Goal: Book appointment/travel/reservation

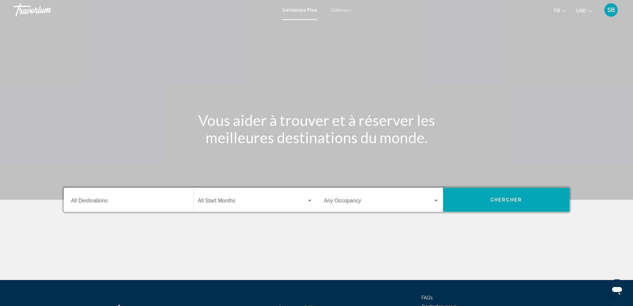
click at [260, 210] on mat-form-field "Start Month All Start Months" at bounding box center [255, 200] width 123 height 24
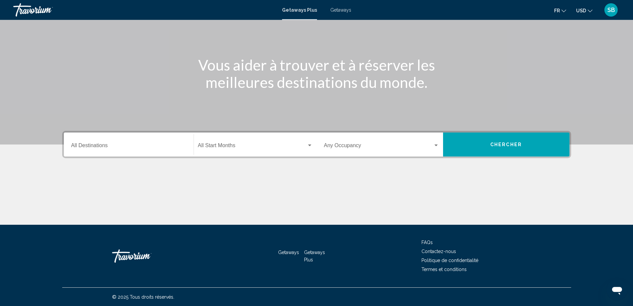
scroll to position [56, 0]
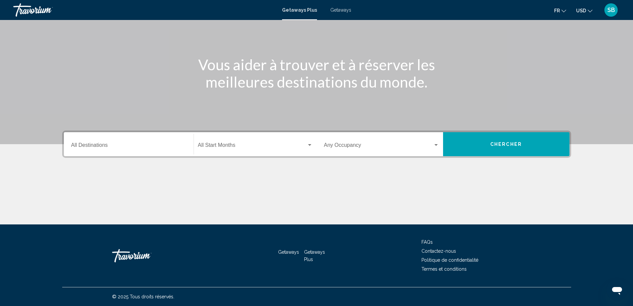
click at [232, 142] on div "Start Month All Start Months" at bounding box center [255, 144] width 115 height 21
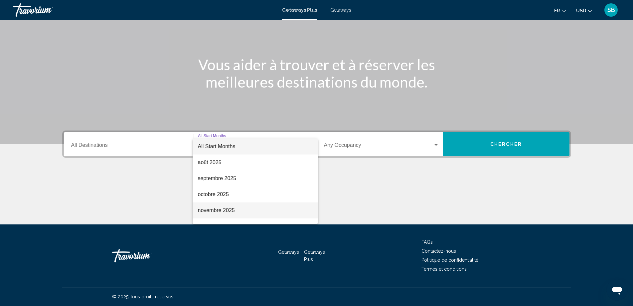
click at [216, 206] on span "novembre 2025" at bounding box center [255, 210] width 115 height 16
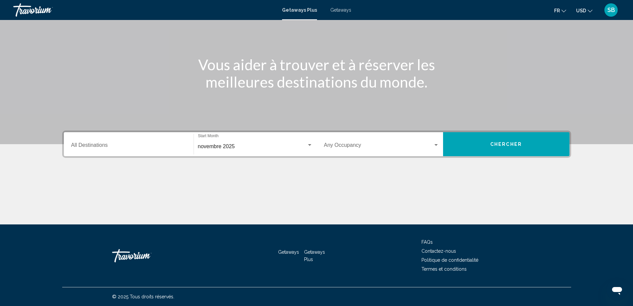
click at [381, 142] on div "Occupancy Any Occupancy" at bounding box center [381, 144] width 115 height 21
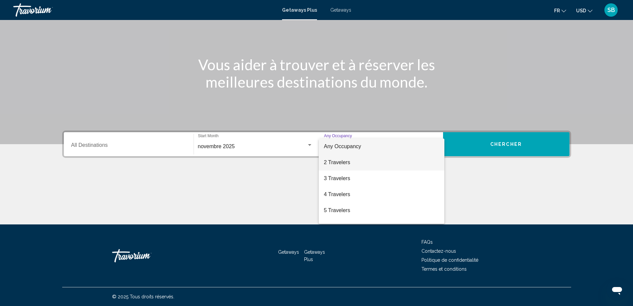
click at [355, 164] on span "2 Travelers" at bounding box center [381, 162] width 115 height 16
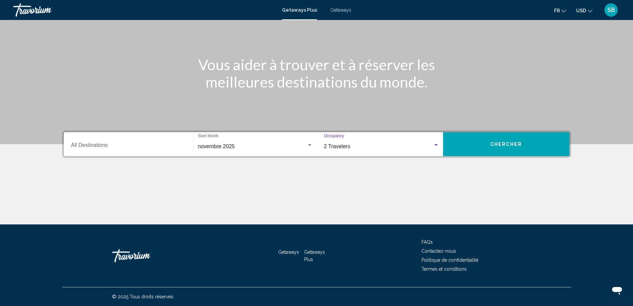
click at [505, 147] on button "Chercher" at bounding box center [506, 144] width 126 height 24
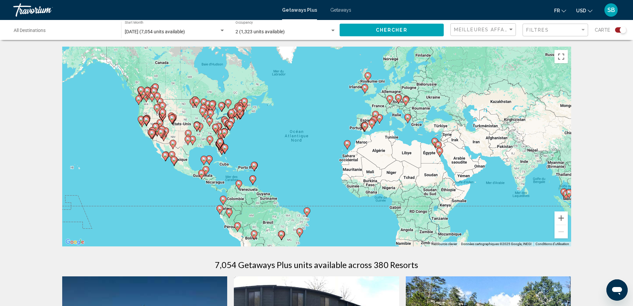
click at [348, 143] on image "Main content" at bounding box center [347, 143] width 4 height 4
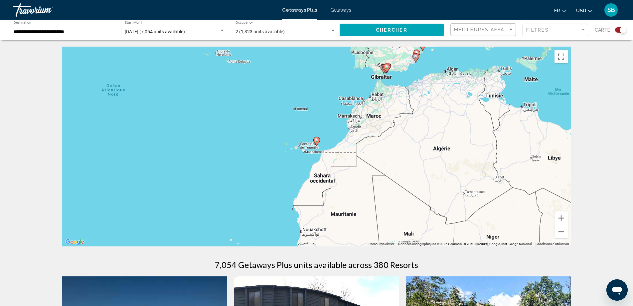
click at [317, 138] on image "Main content" at bounding box center [317, 140] width 4 height 4
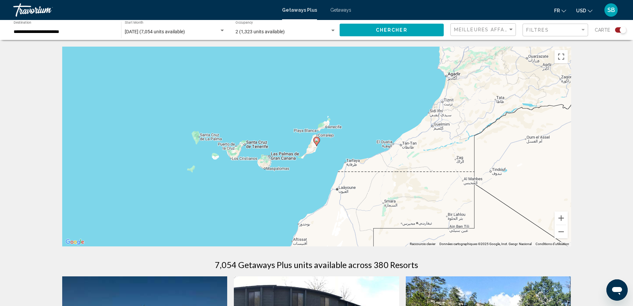
click at [317, 138] on image "Main content" at bounding box center [317, 140] width 4 height 4
type input "**********"
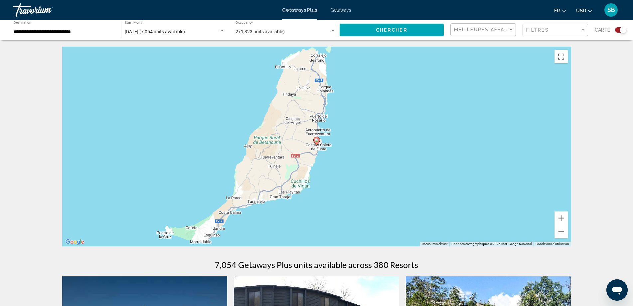
click at [316, 137] on icon "Main content" at bounding box center [316, 141] width 6 height 9
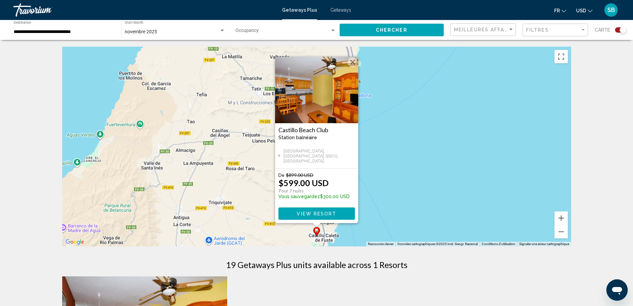
click at [349, 65] on button "Fermer" at bounding box center [352, 62] width 10 height 10
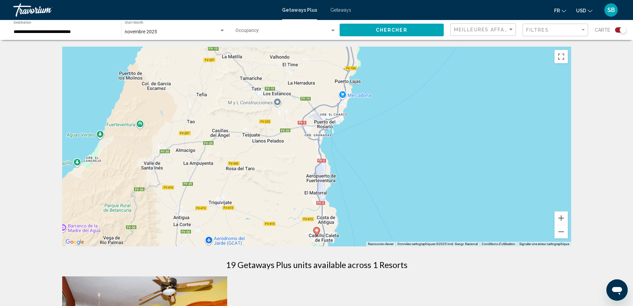
click at [568, 199] on div "Pour naviguer, appuyez sur les touches fléchées. Pour activer le glissement ave…" at bounding box center [316, 147] width 509 height 200
click at [565, 225] on button "Zoom arrière" at bounding box center [560, 231] width 13 height 13
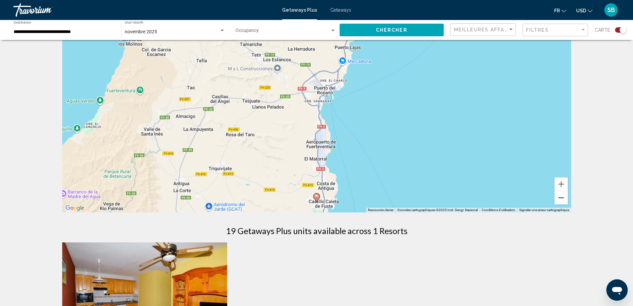
click at [565, 200] on button "Zoom arrière" at bounding box center [560, 197] width 13 height 13
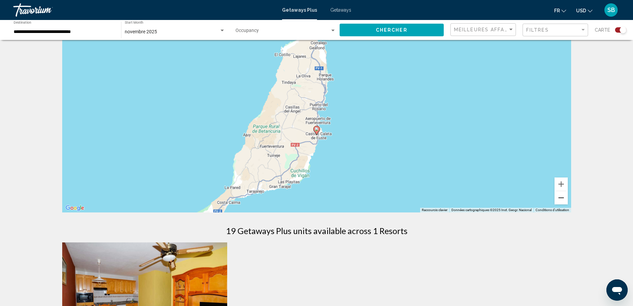
click at [563, 200] on button "Zoom arrière" at bounding box center [560, 197] width 13 height 13
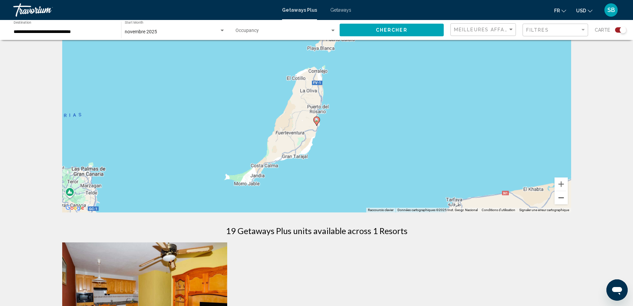
click at [563, 200] on button "Zoom arrière" at bounding box center [560, 197] width 13 height 13
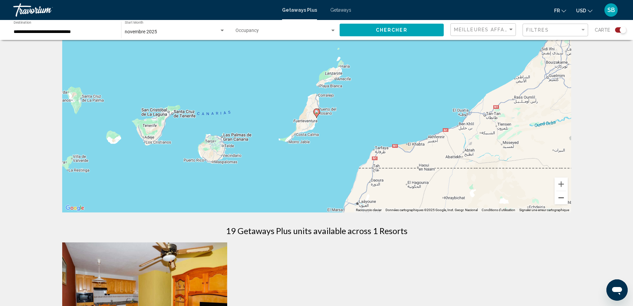
click at [563, 200] on button "Zoom arrière" at bounding box center [560, 197] width 13 height 13
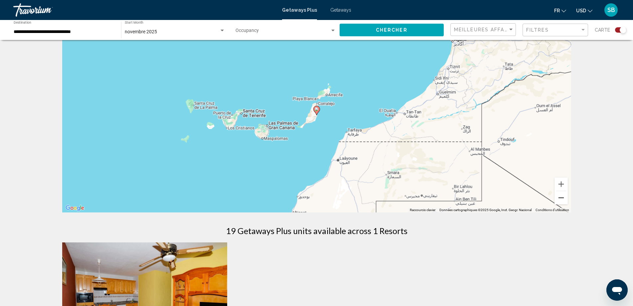
click at [563, 200] on button "Zoom arrière" at bounding box center [560, 197] width 13 height 13
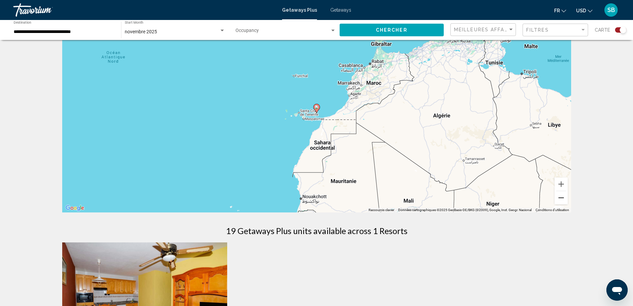
click at [563, 200] on button "Zoom arrière" at bounding box center [560, 197] width 13 height 13
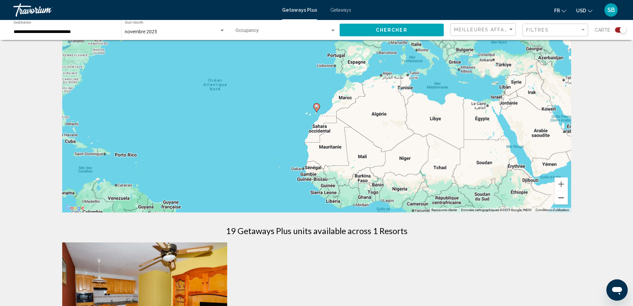
click at [563, 200] on button "Zoom arrière" at bounding box center [560, 197] width 13 height 13
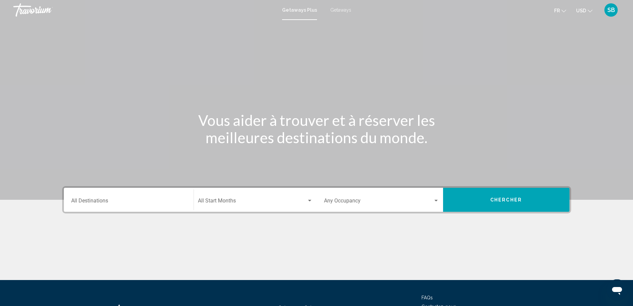
click at [260, 205] on div "Start Month All Start Months" at bounding box center [255, 199] width 115 height 21
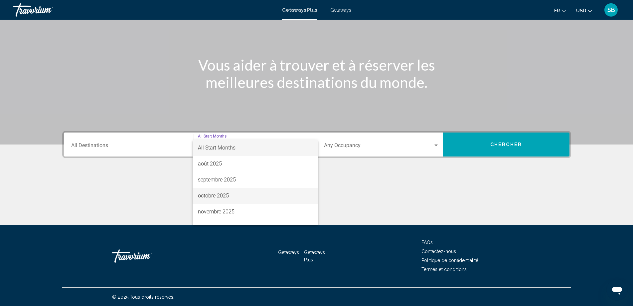
scroll to position [56, 0]
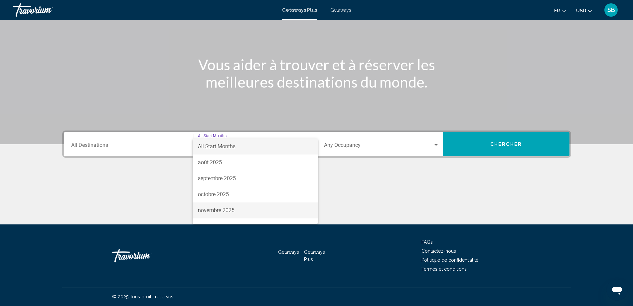
click at [227, 211] on span "novembre 2025" at bounding box center [255, 210] width 115 height 16
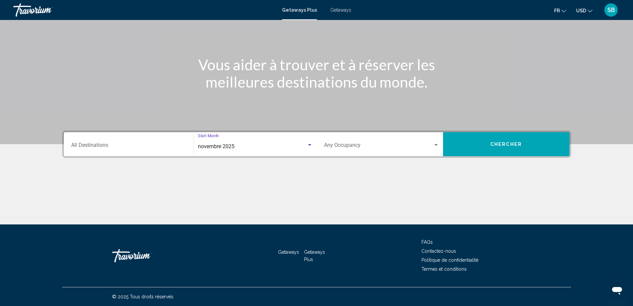
click at [384, 144] on span "Search widget" at bounding box center [378, 146] width 109 height 6
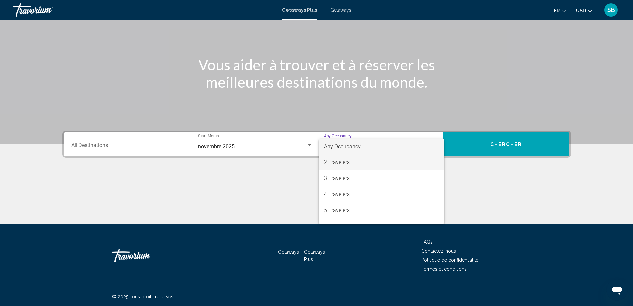
drag, startPoint x: 330, startPoint y: 168, endPoint x: 388, endPoint y: 156, distance: 59.5
click at [332, 168] on span "2 Travelers" at bounding box center [381, 162] width 115 height 16
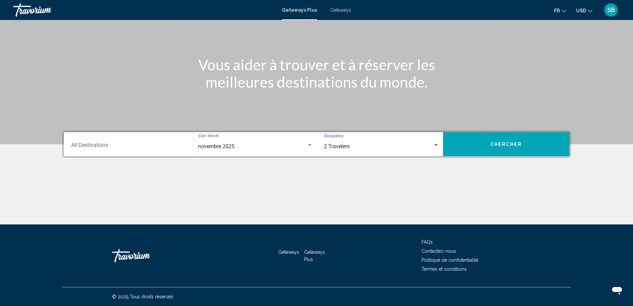
click at [469, 146] on button "Chercher" at bounding box center [506, 144] width 126 height 24
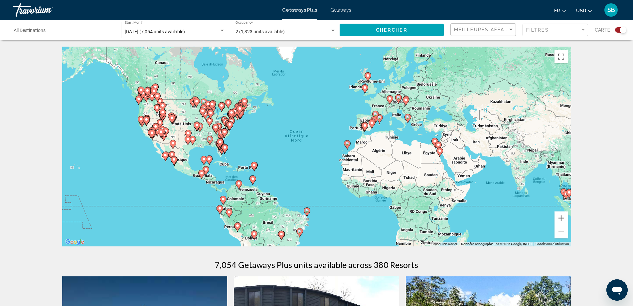
click at [487, 25] on div "Meilleures affaires" at bounding box center [484, 30] width 60 height 12
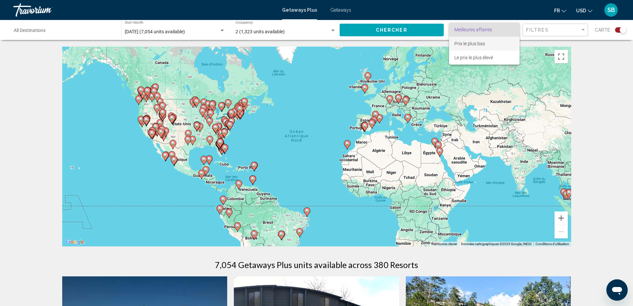
click at [481, 48] on span "Prix ​​le plus bas" at bounding box center [484, 44] width 60 height 14
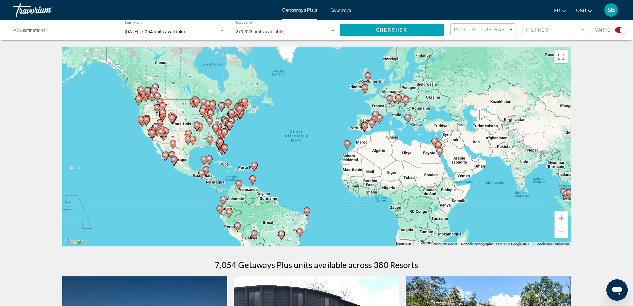
click at [420, 32] on button "Chercher" at bounding box center [392, 30] width 104 height 12
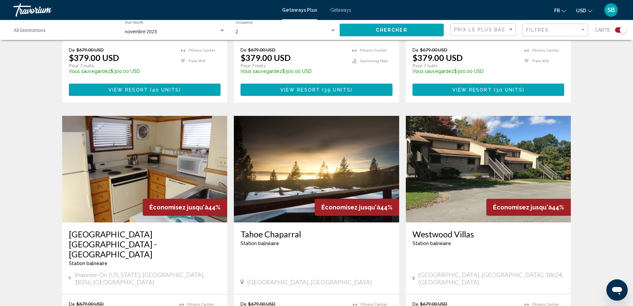
scroll to position [1015, 0]
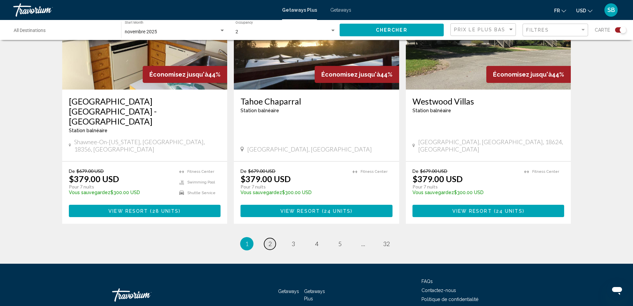
click at [266, 238] on link "page 2" at bounding box center [270, 244] width 12 height 12
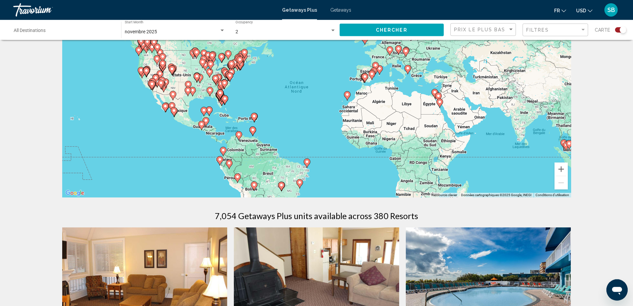
scroll to position [35, 0]
